Goal: Task Accomplishment & Management: Manage account settings

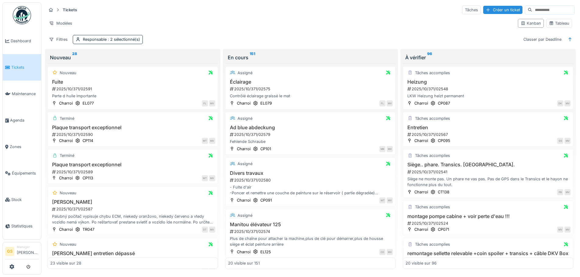
scroll to position [211, 0]
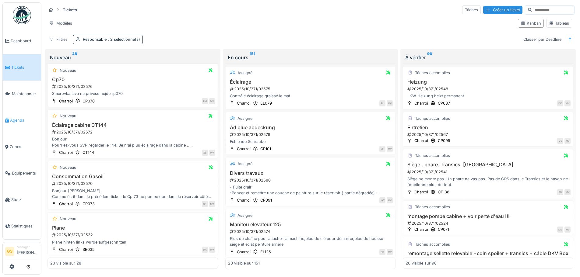
click at [21, 118] on span "Agenda" at bounding box center [24, 120] width 29 height 6
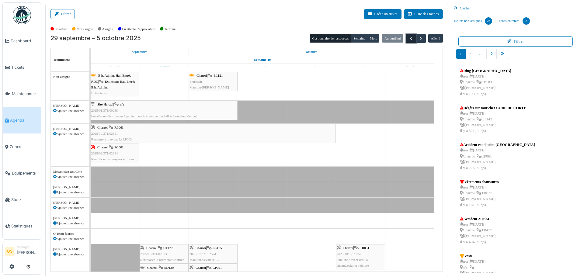
click at [409, 41] on span "button" at bounding box center [411, 38] width 5 height 5
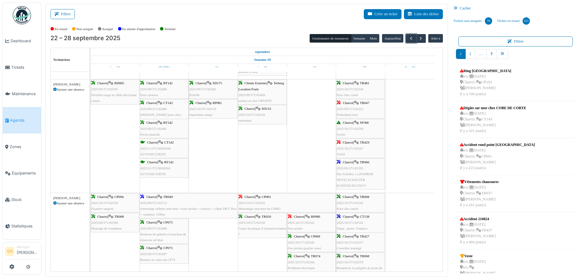
scroll to position [365, 0]
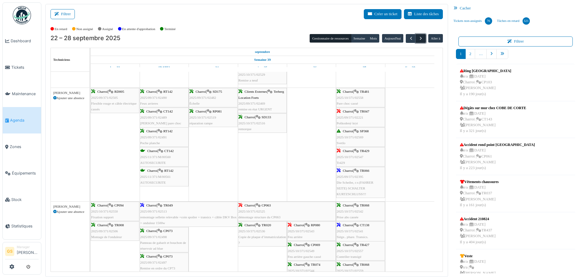
click at [416, 36] on button "button" at bounding box center [421, 38] width 10 height 9
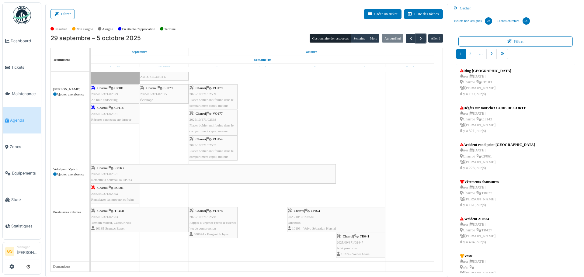
scroll to position [1, 0]
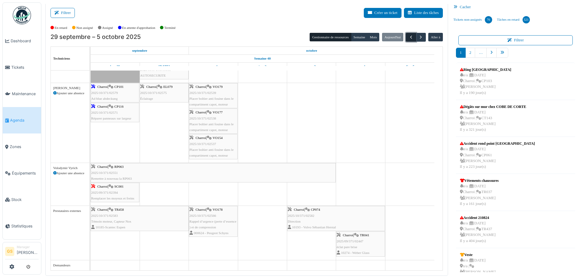
click at [406, 38] on button "button" at bounding box center [411, 37] width 10 height 9
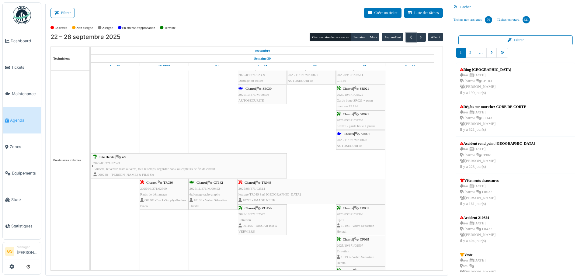
scroll to position [609, 0]
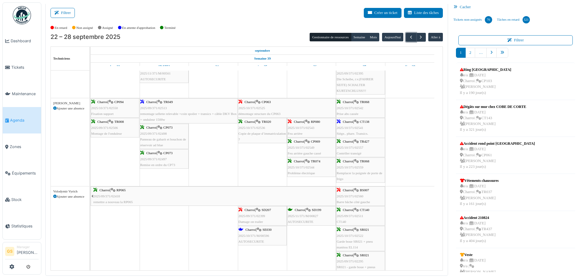
click at [306, 149] on span "2025/10/371/02549" at bounding box center [301, 148] width 27 height 4
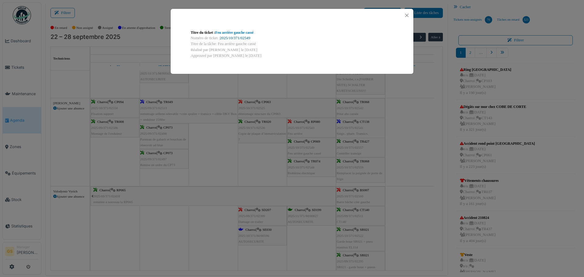
click at [238, 38] on link "2025/10/371/02549" at bounding box center [235, 38] width 30 height 4
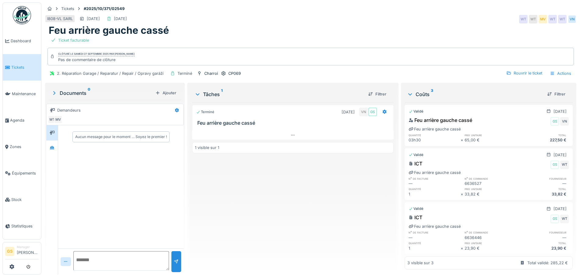
scroll to position [9, 0]
click at [17, 65] on span "Tickets" at bounding box center [24, 68] width 27 height 6
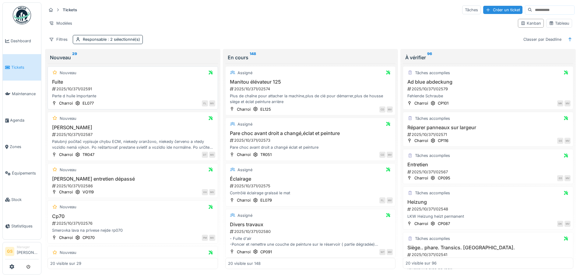
click at [81, 89] on div "2025/10/371/02591" at bounding box center [133, 89] width 164 height 6
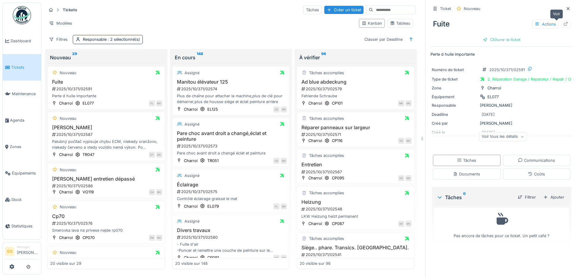
click at [563, 24] on icon at bounding box center [565, 24] width 5 height 4
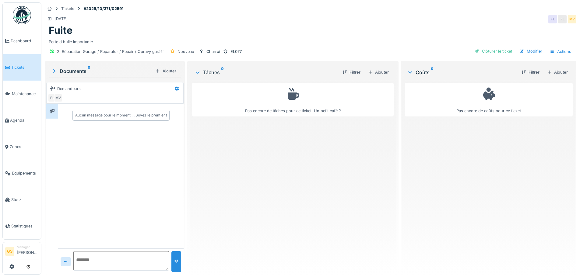
click at [18, 66] on span "Tickets" at bounding box center [24, 68] width 27 height 6
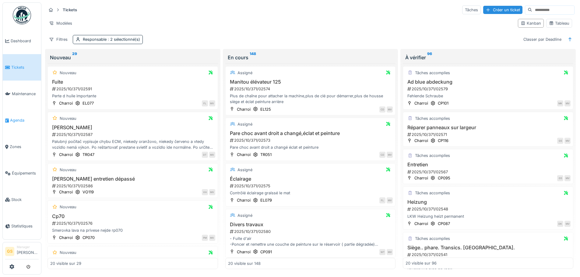
click at [11, 117] on span "Agenda" at bounding box center [24, 120] width 29 height 6
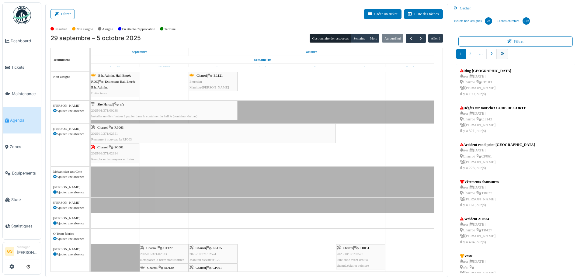
click at [501, 54] on icon "pager" at bounding box center [503, 54] width 4 height 4
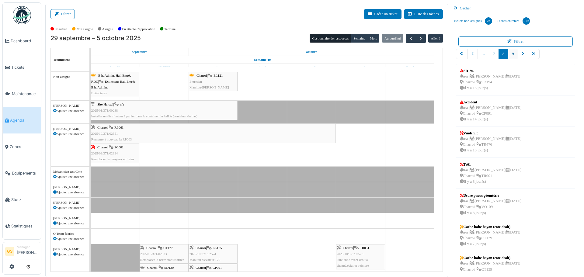
click at [510, 54] on link "9" at bounding box center [513, 54] width 10 height 10
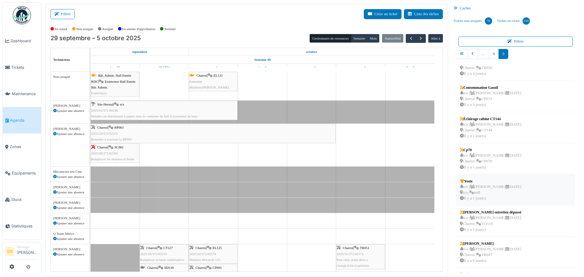
scroll to position [71, 0]
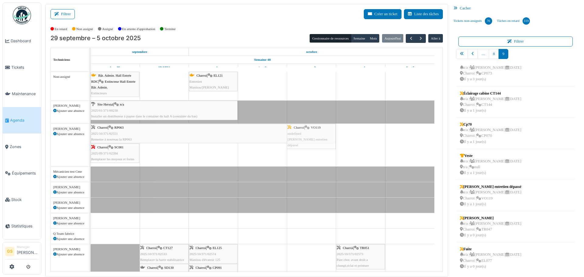
drag, startPoint x: 481, startPoint y: 190, endPoint x: 318, endPoint y: 157, distance: 166.6
click at [318, 157] on div "Filtrer Créer un ticket Liste des tâches Afficher les tâches non assignées *** …" at bounding box center [312, 140] width 541 height 273
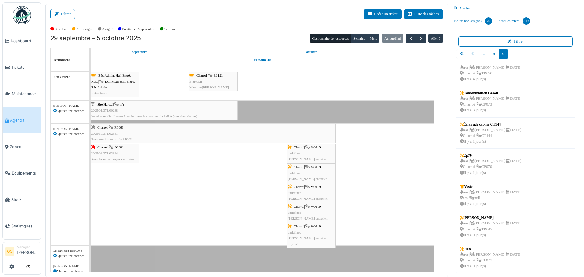
scroll to position [40, 0]
click at [17, 67] on span "Tickets" at bounding box center [24, 68] width 27 height 6
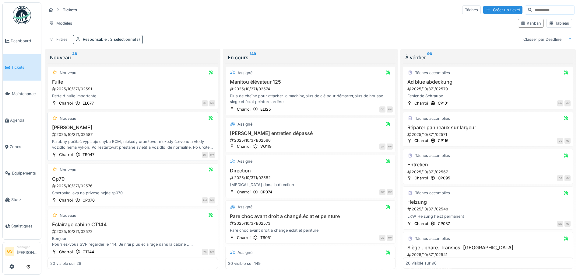
click at [77, 135] on div "2025/10/371/02587" at bounding box center [133, 135] width 164 height 6
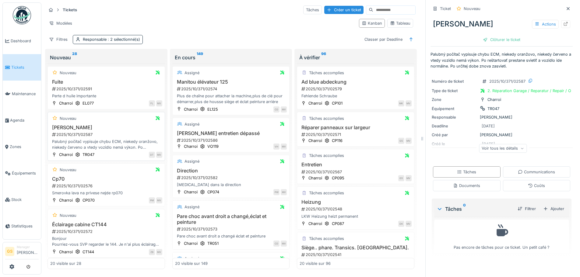
click at [87, 132] on div "2025/10/371/02587" at bounding box center [106, 135] width 111 height 6
click at [75, 135] on div "2025/10/371/02587" at bounding box center [106, 135] width 111 height 6
click at [563, 23] on icon at bounding box center [565, 24] width 5 height 4
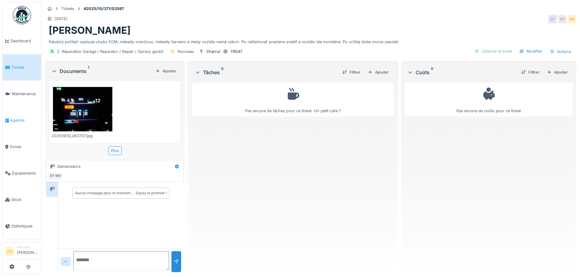
click at [11, 115] on link "Agenda" at bounding box center [22, 120] width 38 height 26
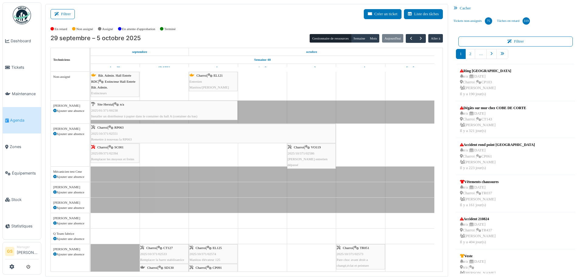
click at [311, 154] on span "2025/10/371/02586" at bounding box center [301, 154] width 27 height 4
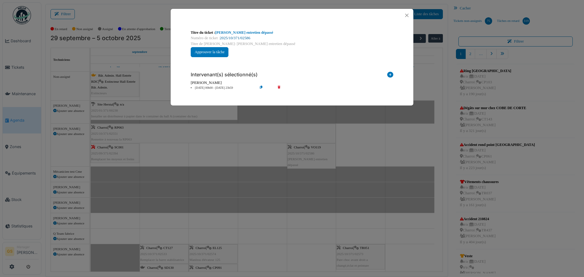
click at [231, 38] on link "2025/10/371/02586" at bounding box center [235, 38] width 30 height 4
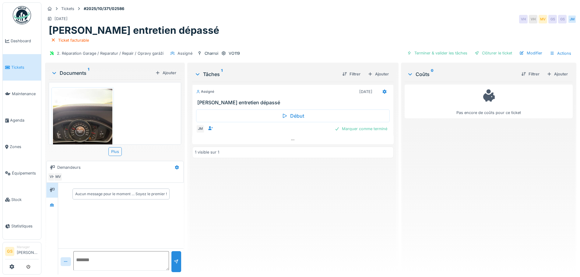
click at [9, 71] on link "Tickets" at bounding box center [22, 67] width 38 height 26
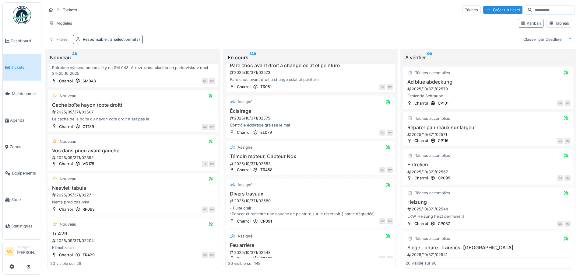
scroll to position [152, 0]
click at [10, 118] on span "Agenda" at bounding box center [24, 120] width 29 height 6
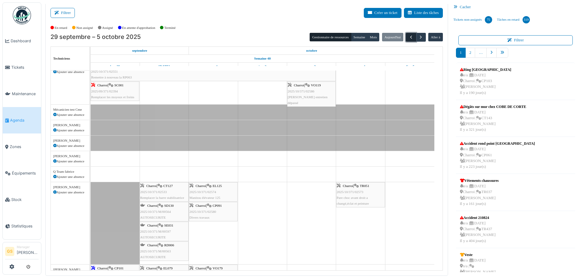
click at [409, 36] on span "button" at bounding box center [411, 37] width 5 height 5
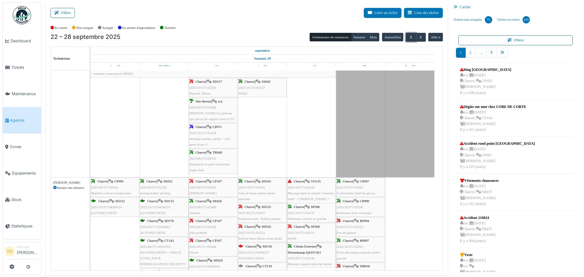
click at [205, 227] on span "2025/08/371/01938" at bounding box center [203, 227] width 27 height 4
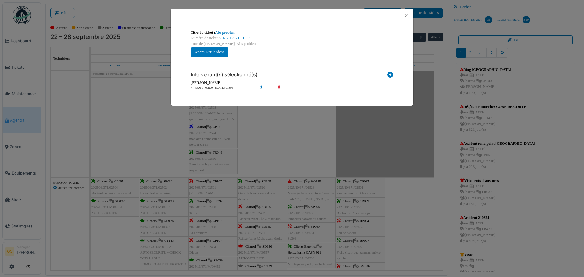
click at [228, 35] on div "Numéro de ticket : 2025/08/371/01938" at bounding box center [292, 38] width 203 height 6
click at [233, 37] on link "2025/08/371/01938" at bounding box center [235, 38] width 30 height 4
click at [407, 13] on button "Close" at bounding box center [407, 15] width 8 height 8
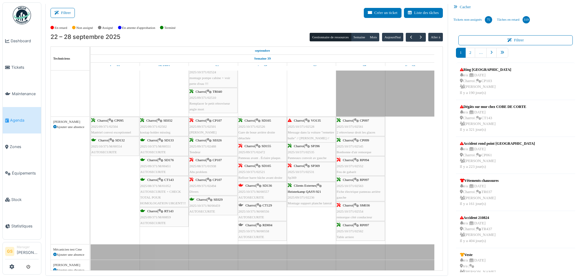
click at [198, 186] on span "2025/09/371/02494" at bounding box center [203, 186] width 27 height 4
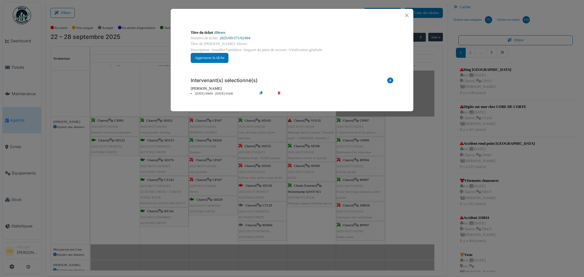
click at [244, 38] on link "2025/09/371/02494" at bounding box center [235, 38] width 30 height 4
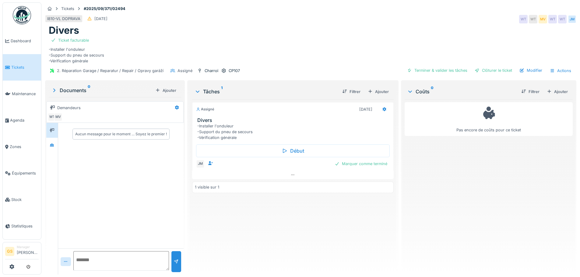
click at [11, 65] on span "Tickets" at bounding box center [24, 68] width 27 height 6
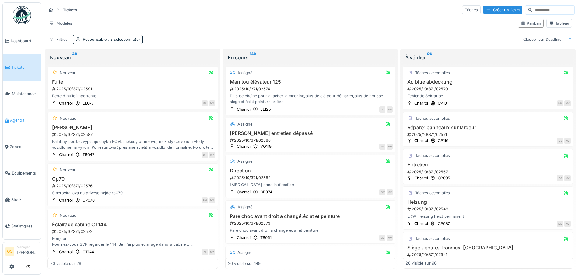
click at [14, 118] on span "Agenda" at bounding box center [24, 120] width 29 height 6
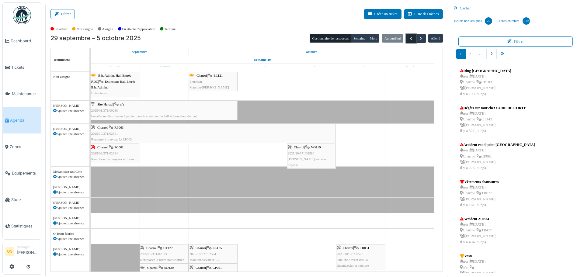
click at [409, 38] on span "button" at bounding box center [411, 38] width 5 height 5
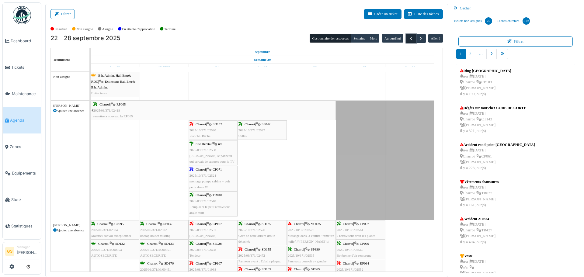
click at [409, 40] on span "button" at bounding box center [411, 38] width 5 height 5
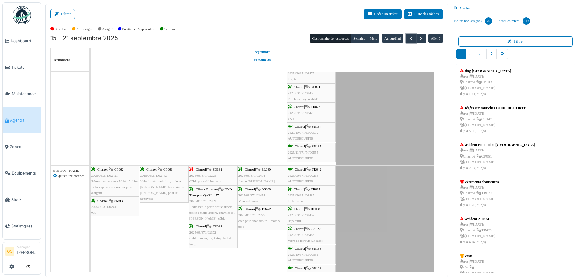
scroll to position [304, 0]
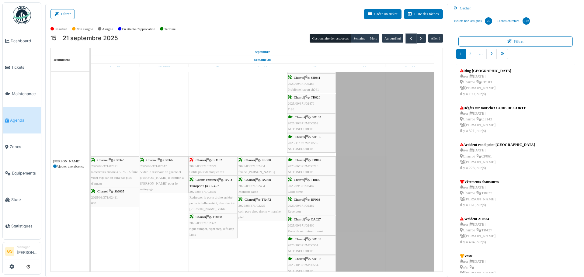
click at [197, 165] on span "2025/09/371/02229" at bounding box center [203, 166] width 27 height 4
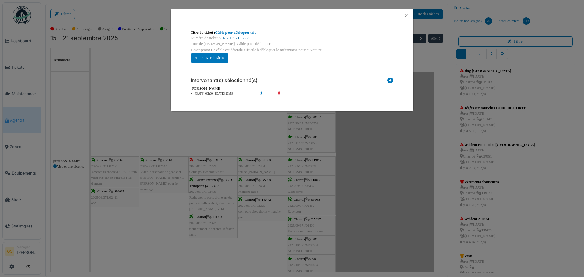
click at [244, 38] on link "2025/09/371/02229" at bounding box center [235, 38] width 30 height 4
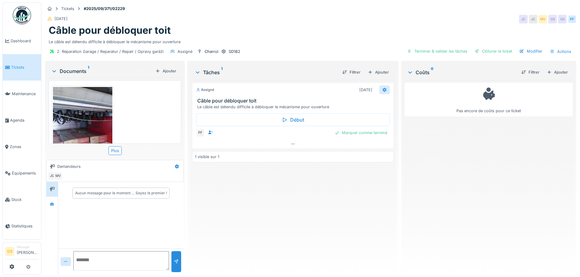
click at [382, 90] on icon at bounding box center [384, 90] width 4 height 4
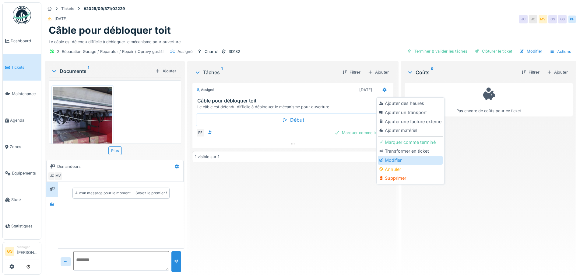
click at [396, 159] on div "Modifier" at bounding box center [410, 160] width 65 height 9
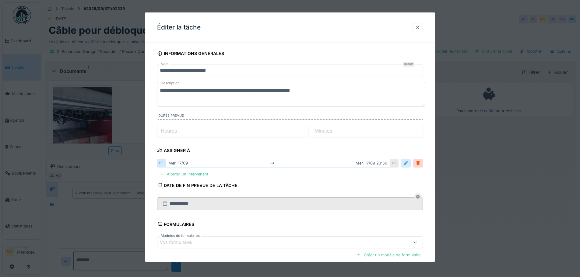
click at [408, 163] on div at bounding box center [405, 163] width 5 height 6
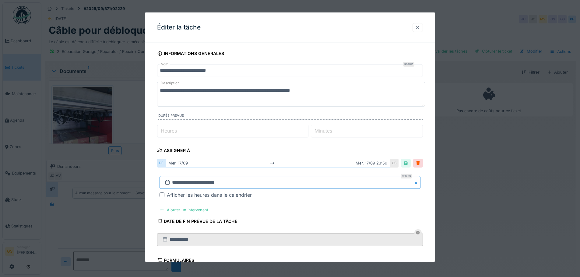
click at [173, 181] on input "**********" at bounding box center [289, 182] width 261 height 13
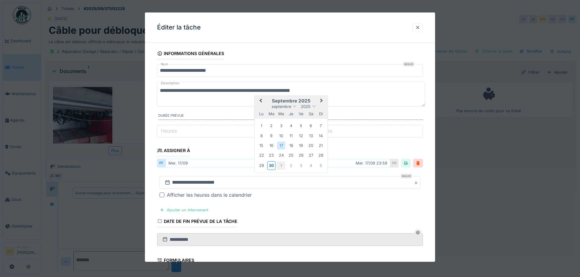
click at [281, 165] on div "1" at bounding box center [281, 166] width 8 height 8
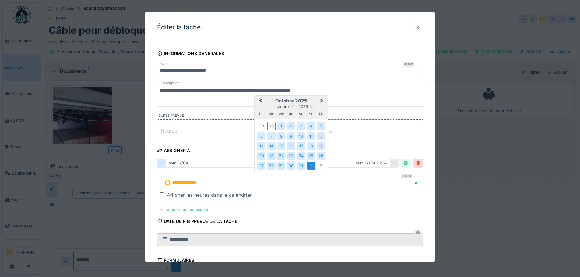
click at [310, 166] on div "1" at bounding box center [311, 166] width 8 height 8
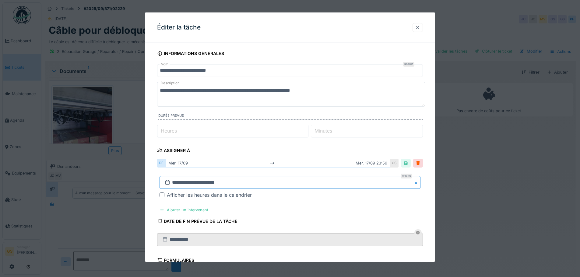
click at [212, 183] on input "**********" at bounding box center [289, 182] width 261 height 13
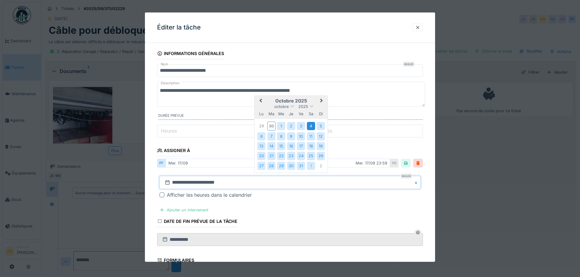
click at [309, 125] on div "4" at bounding box center [311, 126] width 8 height 8
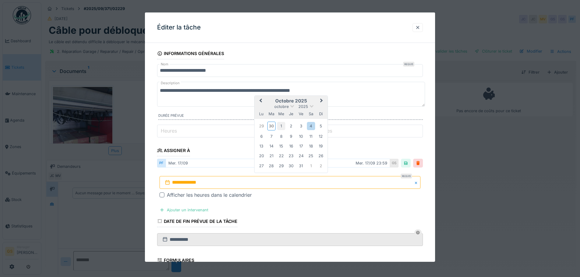
click at [281, 126] on div "1" at bounding box center [281, 126] width 8 height 8
click at [311, 125] on div "4" at bounding box center [311, 126] width 8 height 8
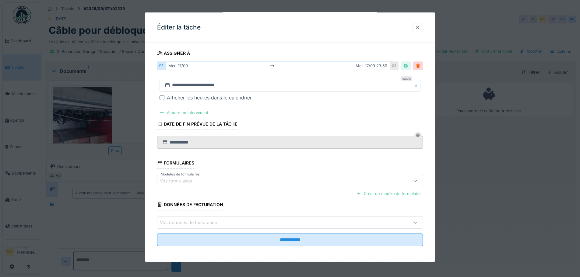
scroll to position [99, 0]
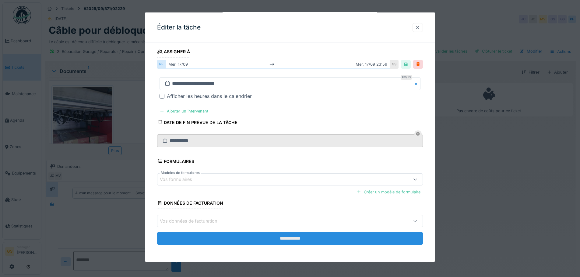
click at [284, 240] on input "**********" at bounding box center [290, 238] width 266 height 13
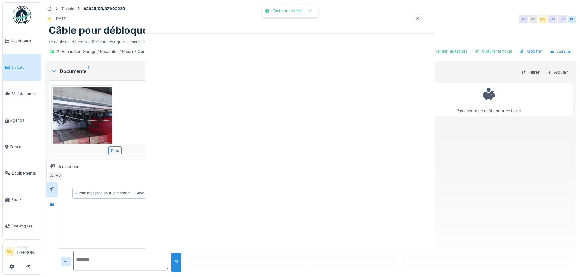
scroll to position [0, 0]
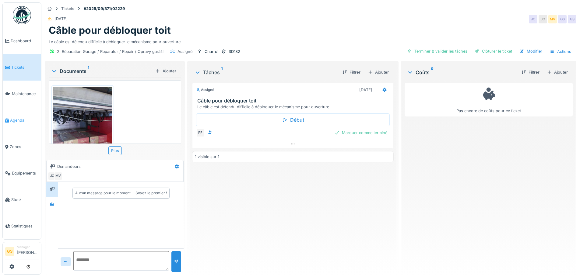
click at [16, 118] on span "Agenda" at bounding box center [24, 120] width 29 height 6
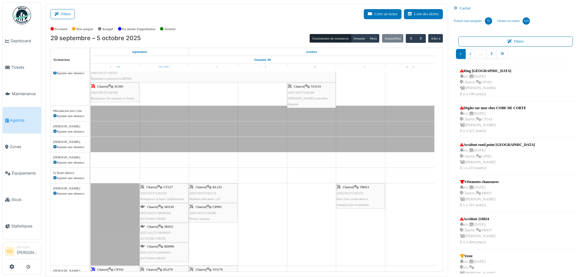
scroll to position [91, 0]
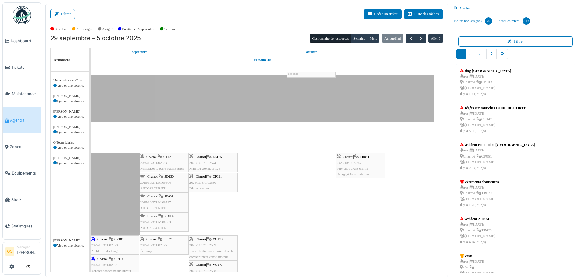
click at [15, 117] on span "Agenda" at bounding box center [24, 120] width 29 height 6
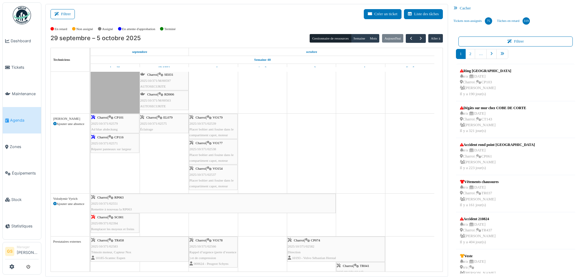
scroll to position [243, 0]
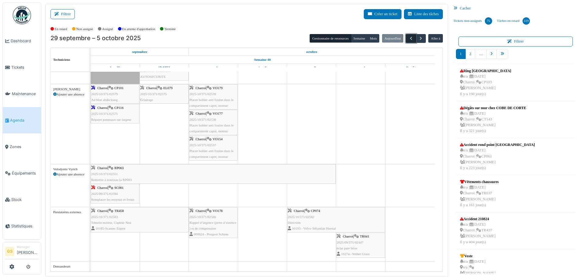
click at [409, 40] on span "button" at bounding box center [411, 38] width 5 height 5
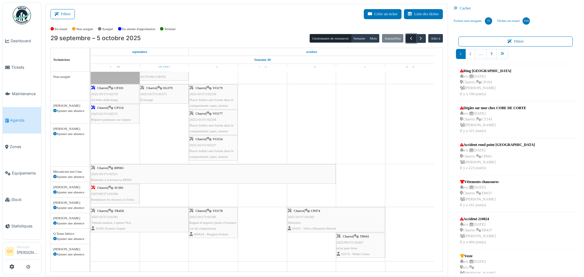
scroll to position [0, 0]
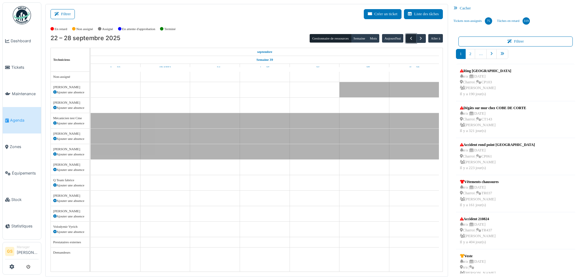
click at [409, 40] on span "button" at bounding box center [411, 38] width 5 height 5
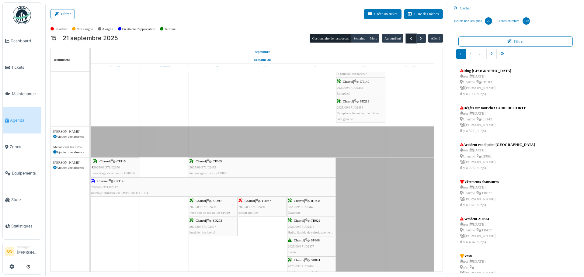
click at [409, 37] on span "button" at bounding box center [411, 38] width 5 height 5
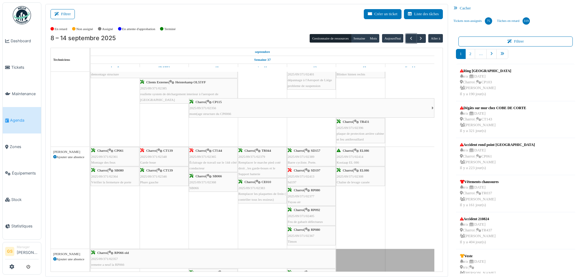
click at [153, 156] on span "2025/09/371/02348" at bounding box center [153, 157] width 27 height 4
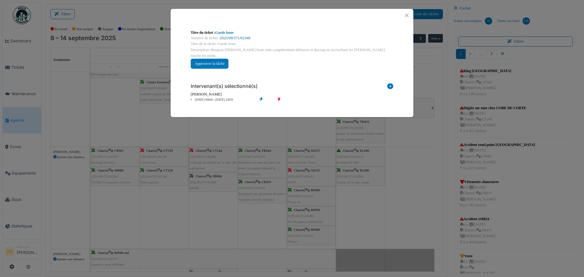
click at [239, 36] on link "2025/09/371/02348" at bounding box center [235, 38] width 30 height 4
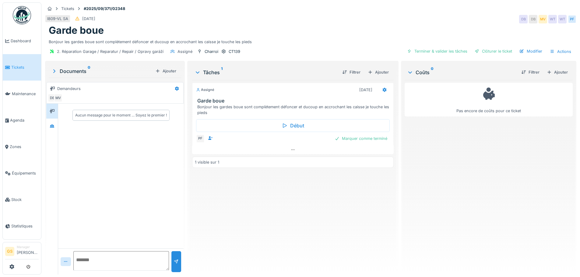
click at [14, 66] on span "Tickets" at bounding box center [24, 68] width 27 height 6
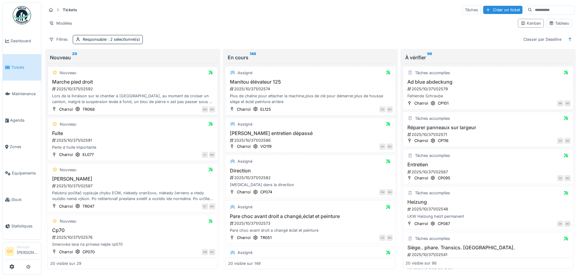
click at [71, 88] on div "2025/10/371/02592" at bounding box center [133, 89] width 164 height 6
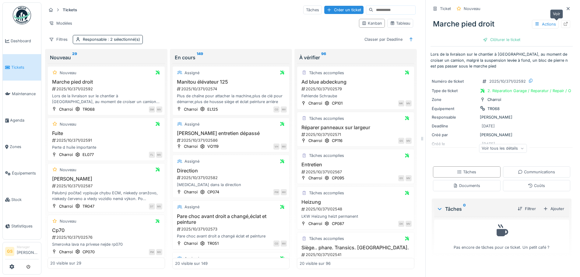
click at [564, 24] on icon at bounding box center [566, 24] width 4 height 4
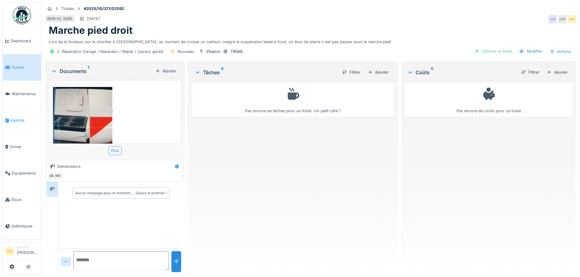
click at [15, 117] on span "Agenda" at bounding box center [24, 120] width 29 height 6
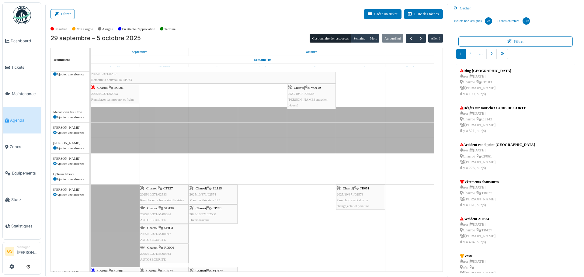
scroll to position [61, 0]
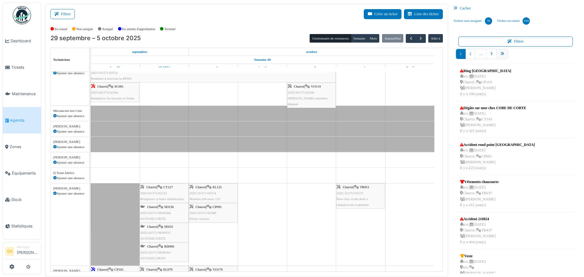
click at [501, 54] on icon "pager" at bounding box center [503, 54] width 4 height 4
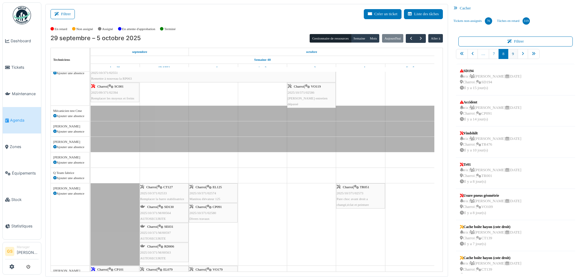
click at [510, 54] on link "9" at bounding box center [513, 54] width 10 height 10
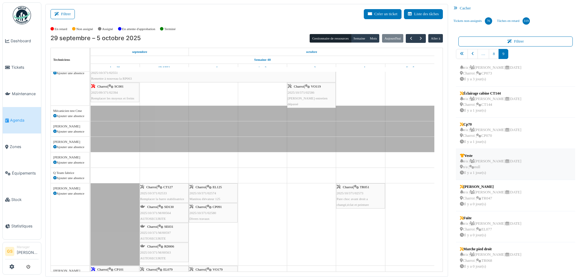
scroll to position [1, 0]
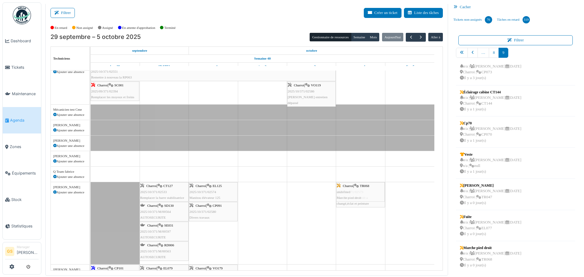
drag, startPoint x: 486, startPoint y: 262, endPoint x: 366, endPoint y: 229, distance: 124.5
click at [366, 229] on div "Filtrer Créer un ticket Liste des tâches Afficher les tâches non assignées *** …" at bounding box center [312, 139] width 541 height 273
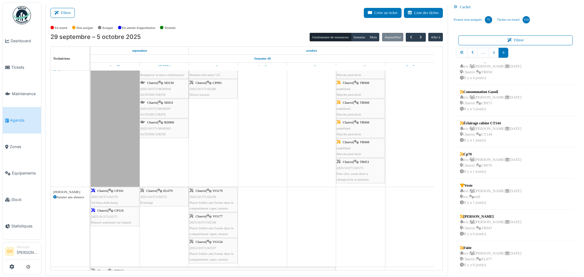
scroll to position [0, 0]
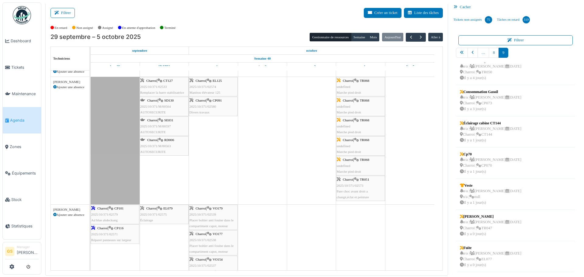
click at [101, 214] on span "2025/10/371/02579" at bounding box center [104, 215] width 27 height 4
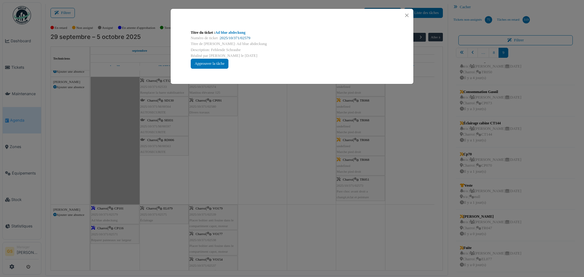
click at [237, 38] on link "2025/10/371/02579" at bounding box center [235, 38] width 30 height 4
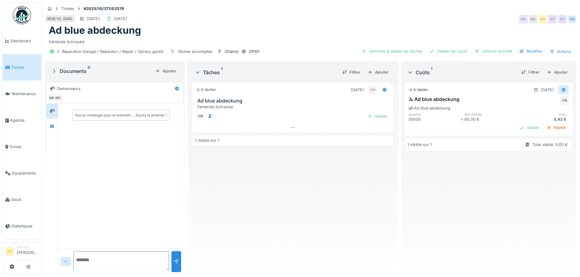
click at [561, 90] on icon at bounding box center [563, 90] width 5 height 4
click at [540, 101] on div "Modifier" at bounding box center [534, 103] width 30 height 9
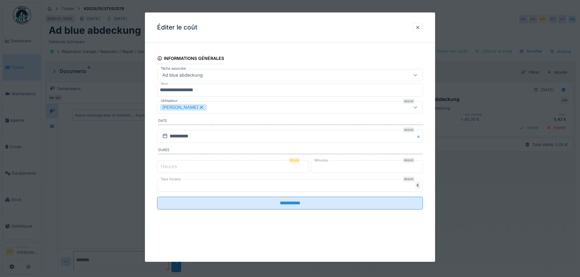
click at [326, 166] on input "*" at bounding box center [367, 166] width 112 height 13
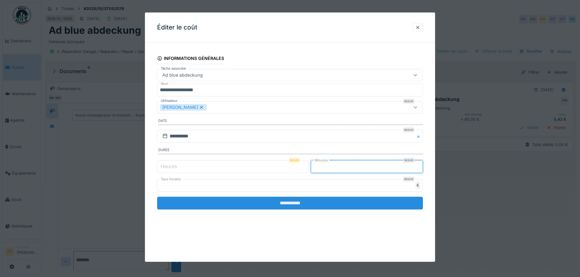
type input "**"
click at [329, 204] on input "**********" at bounding box center [290, 203] width 266 height 13
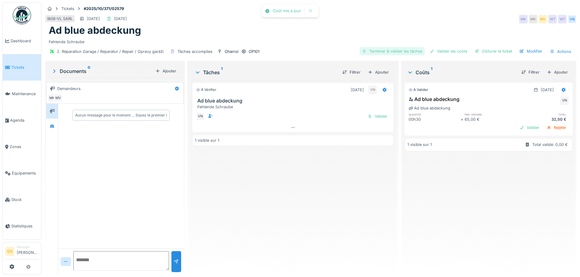
click at [395, 51] on div "Terminer & valider les tâches" at bounding box center [391, 51] width 65 height 8
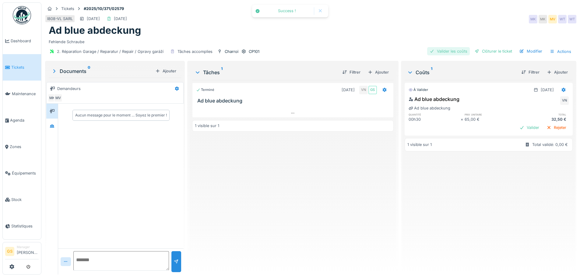
click at [436, 50] on div "Valider les coûts" at bounding box center [448, 51] width 43 height 8
click at [483, 51] on div "Clôturer le ticket" at bounding box center [493, 51] width 42 height 8
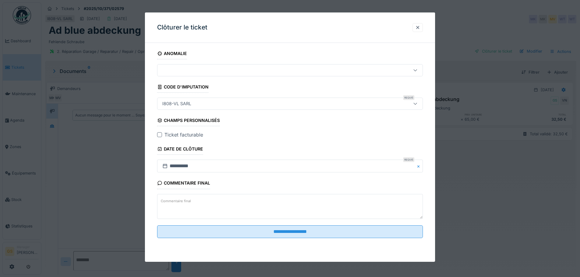
click at [161, 132] on div "Ticket facturable" at bounding box center [290, 134] width 266 height 7
click at [160, 134] on div at bounding box center [159, 134] width 5 height 5
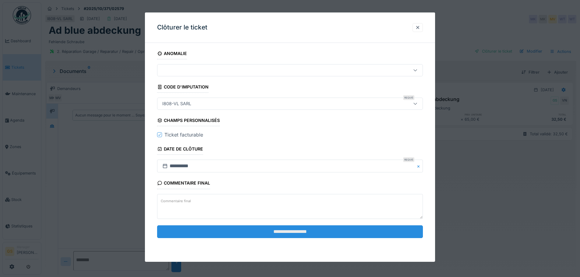
click at [253, 231] on input "**********" at bounding box center [290, 231] width 266 height 13
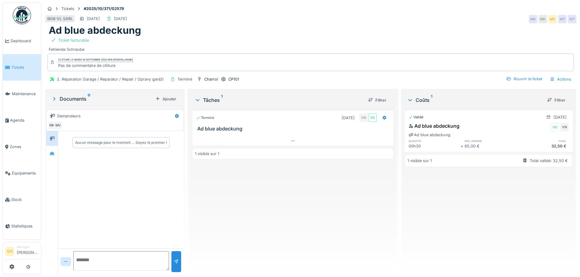
click at [22, 65] on span "Tickets" at bounding box center [24, 68] width 27 height 6
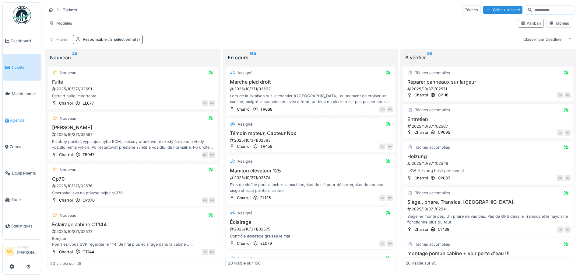
click at [20, 118] on span "Agenda" at bounding box center [24, 120] width 29 height 6
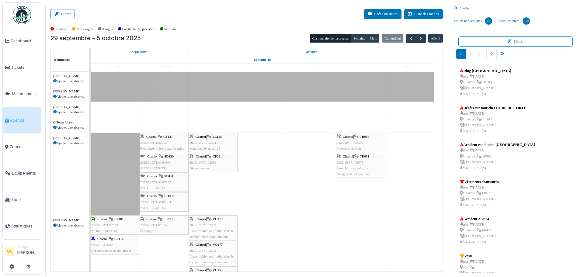
scroll to position [183, 0]
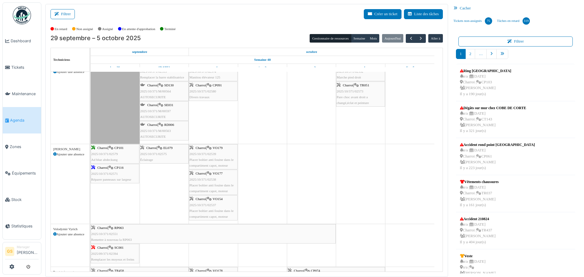
click at [109, 173] on span "2025/10/371/02571" at bounding box center [104, 174] width 27 height 4
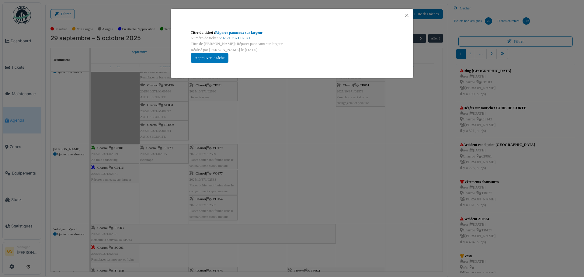
click at [232, 38] on link "2025/10/371/02571" at bounding box center [235, 38] width 30 height 4
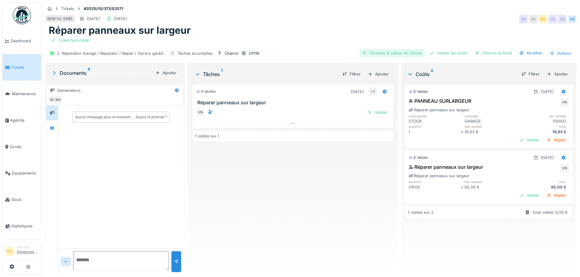
click at [386, 54] on div "Terminer & valider les tâches" at bounding box center [391, 53] width 65 height 8
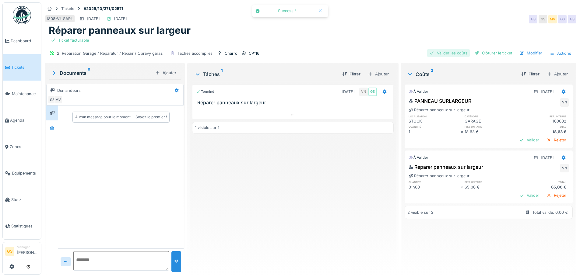
click at [439, 51] on div "Valider les coûts" at bounding box center [448, 53] width 43 height 8
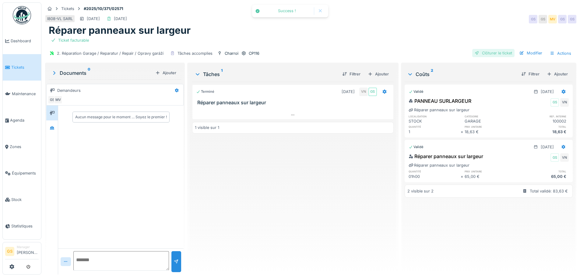
click at [488, 51] on div "Clôturer le ticket" at bounding box center [493, 53] width 42 height 8
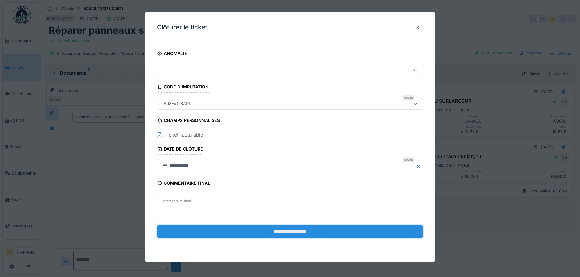
click at [312, 231] on input "**********" at bounding box center [290, 231] width 266 height 13
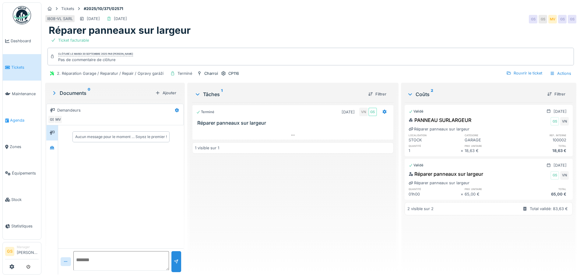
click at [13, 117] on span "Agenda" at bounding box center [24, 120] width 29 height 6
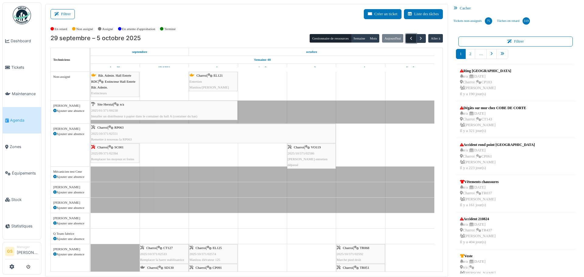
click at [409, 38] on span "button" at bounding box center [411, 38] width 5 height 5
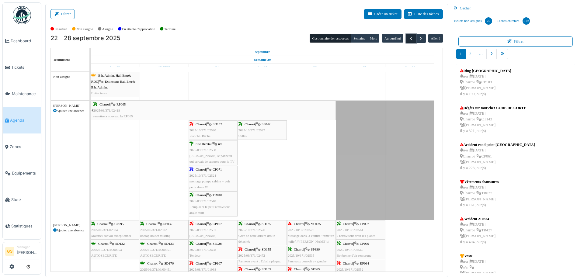
click at [409, 39] on span "button" at bounding box center [411, 38] width 5 height 5
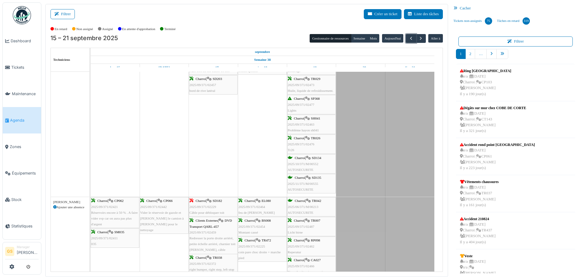
scroll to position [274, 0]
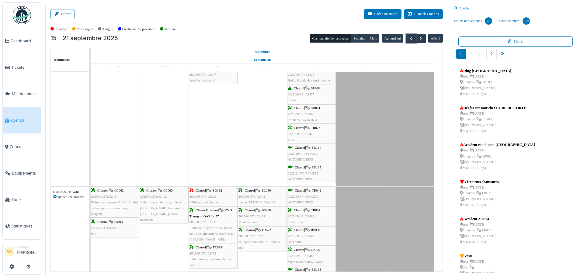
click at [202, 197] on span "2025/09/371/02229" at bounding box center [203, 197] width 27 height 4
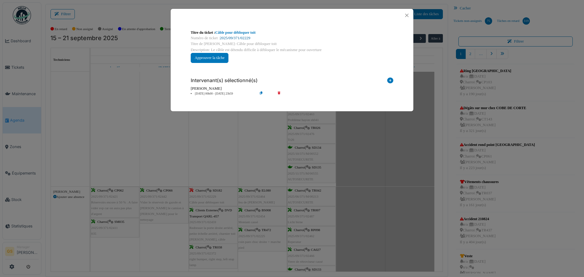
click at [248, 39] on link "2025/09/371/02229" at bounding box center [235, 38] width 30 height 4
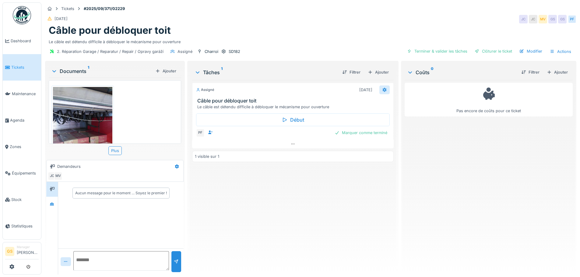
click at [382, 89] on icon at bounding box center [384, 90] width 4 height 4
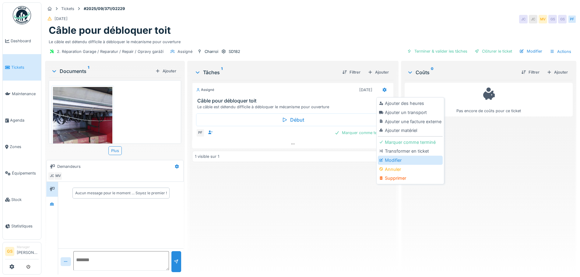
click at [387, 158] on div "Modifier" at bounding box center [410, 160] width 65 height 9
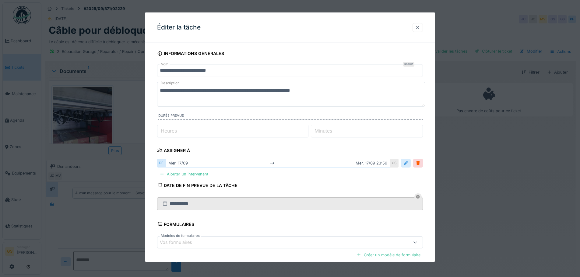
click at [408, 164] on div at bounding box center [405, 163] width 5 height 6
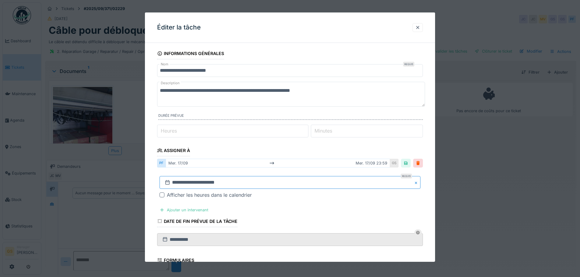
click at [176, 182] on input "**********" at bounding box center [289, 182] width 261 height 13
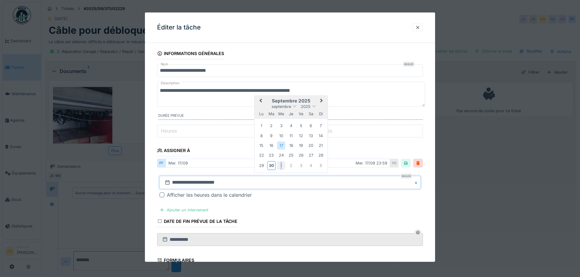
click at [281, 166] on div "1" at bounding box center [281, 166] width 8 height 8
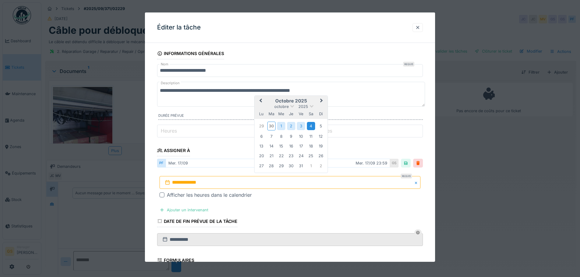
click at [310, 128] on div "4" at bounding box center [311, 126] width 8 height 8
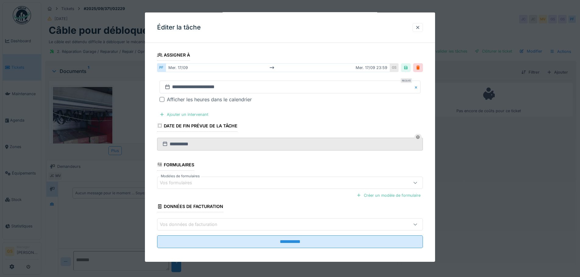
scroll to position [99, 0]
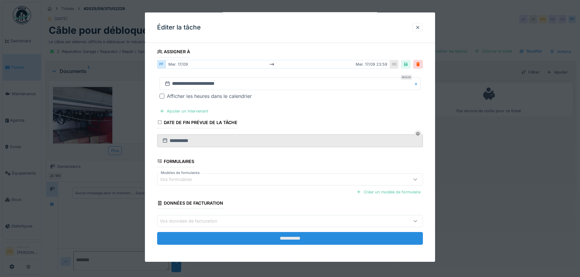
click at [268, 239] on input "**********" at bounding box center [290, 238] width 266 height 13
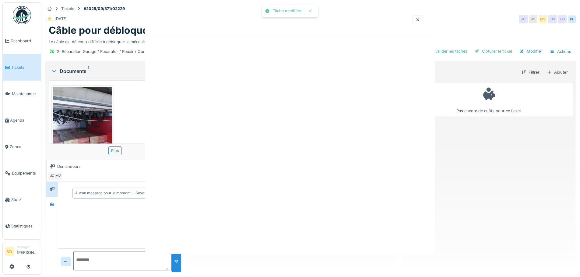
scroll to position [0, 0]
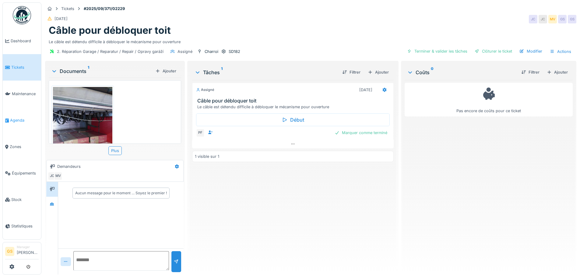
click at [14, 117] on span "Agenda" at bounding box center [24, 120] width 29 height 6
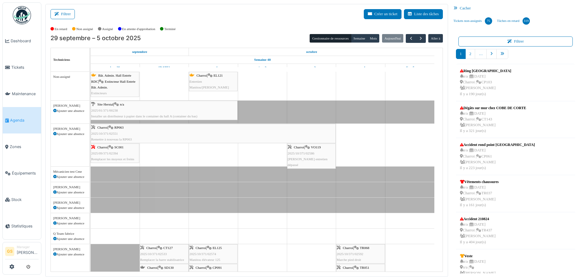
click at [19, 117] on span "Agenda" at bounding box center [24, 120] width 29 height 6
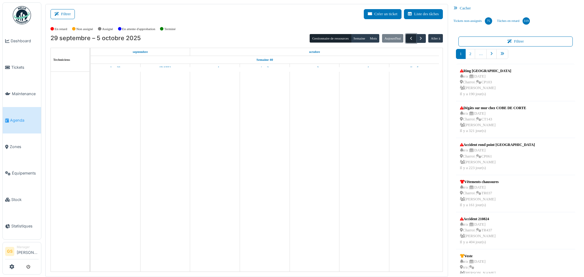
click at [409, 39] on span "button" at bounding box center [411, 38] width 5 height 5
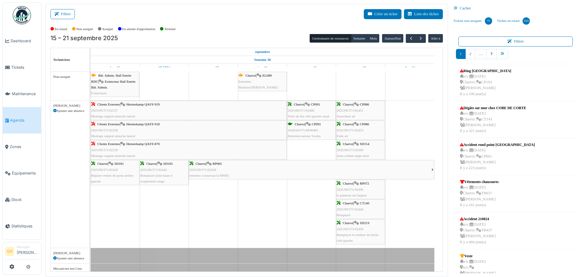
click at [12, 118] on span "Agenda" at bounding box center [24, 120] width 29 height 6
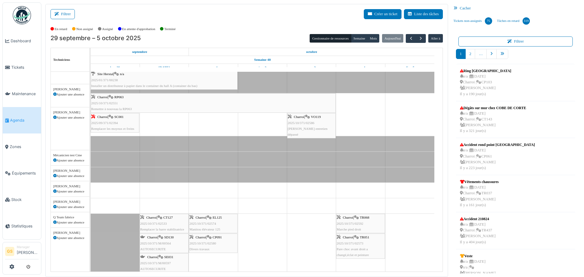
scroll to position [30, 0]
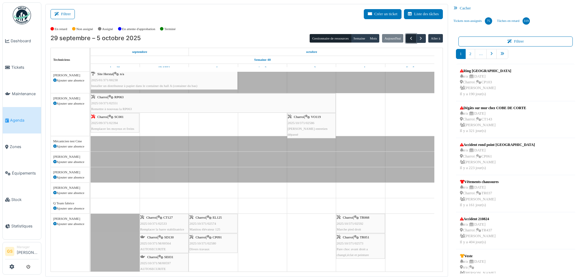
click at [409, 38] on span "button" at bounding box center [411, 38] width 5 height 5
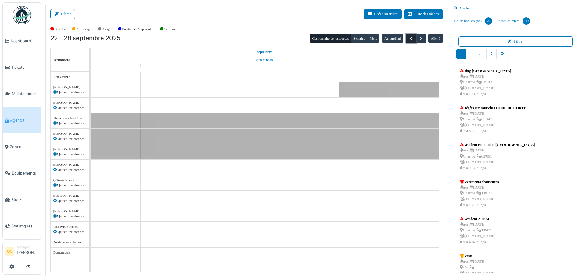
scroll to position [0, 0]
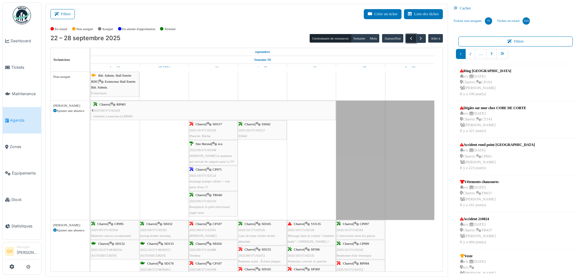
click at [406, 37] on button "button" at bounding box center [411, 38] width 10 height 9
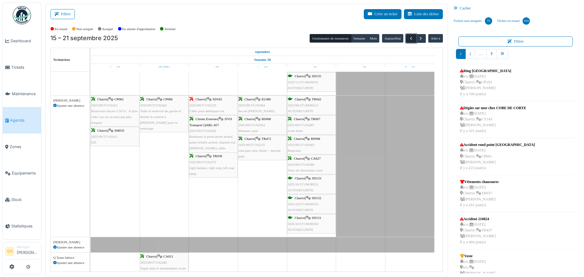
click at [409, 40] on span "button" at bounding box center [411, 38] width 5 height 5
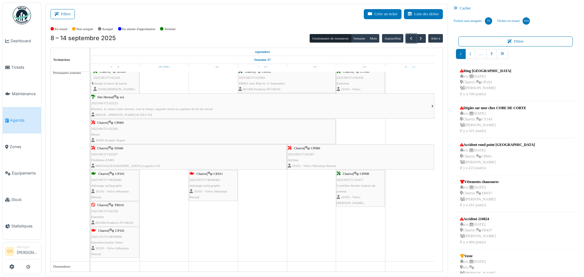
click at [306, 152] on span "2025/09/371/02387" at bounding box center [301, 154] width 27 height 4
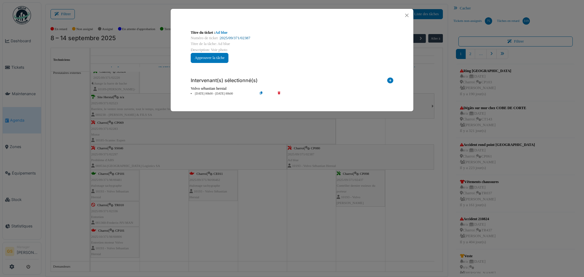
click at [240, 36] on link "2025/09/371/02387" at bounding box center [235, 38] width 30 height 4
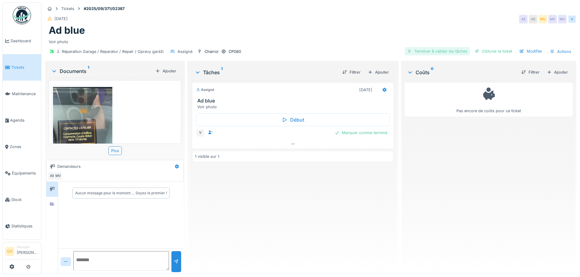
click at [425, 51] on div "Terminer & valider les tâches" at bounding box center [436, 51] width 65 height 8
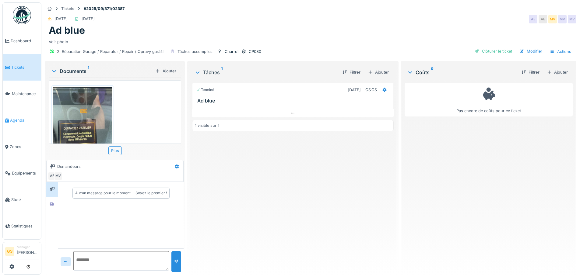
click at [16, 117] on span "Agenda" at bounding box center [24, 120] width 29 height 6
